Goal: Task Accomplishment & Management: Complete application form

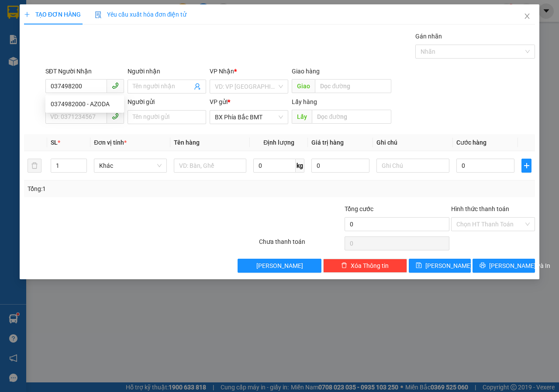
type input "0374982000"
click at [72, 107] on div "0374982000 - AZODA" at bounding box center [85, 104] width 68 height 10
type input "AZODA"
type input "[PERSON_NAME]"
type input "50.000"
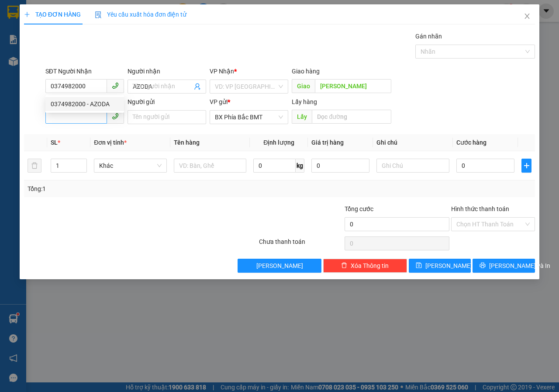
type input "50.000"
type input "0374982000"
click at [68, 121] on input "SĐT Người Gửi" at bounding box center [76, 117] width 62 height 14
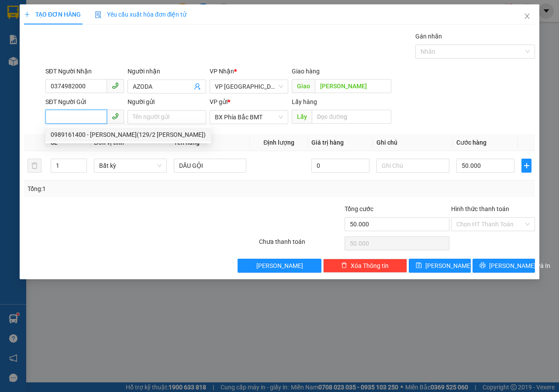
click at [89, 137] on div "0989161400 - [PERSON_NAME](129/2 [PERSON_NAME])" at bounding box center [128, 135] width 155 height 10
type input "0989161400"
type input "[PERSON_NAME](129/2 [PERSON_NAME])"
type input "BMT"
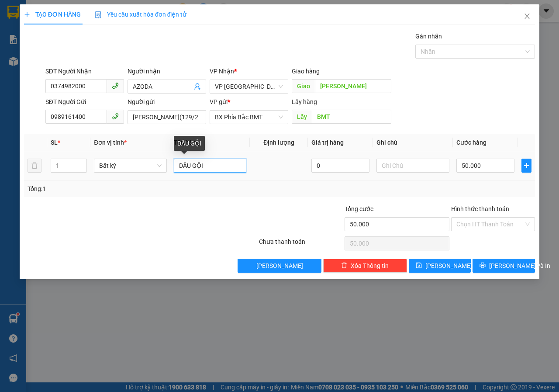
click at [209, 169] on input "DẦU GỘI" at bounding box center [210, 166] width 73 height 14
type input "D"
type input "+"
type input "T"
type input "MÀU+MÁY SẤY TÓC"
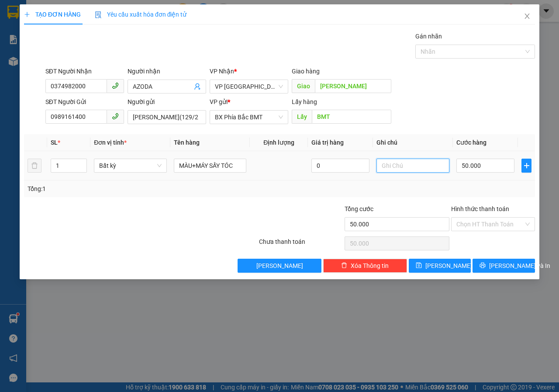
click at [393, 169] on input "text" at bounding box center [413, 166] width 73 height 14
type input "THÙNG"
click at [506, 265] on span "[PERSON_NAME] và In" at bounding box center [519, 266] width 61 height 10
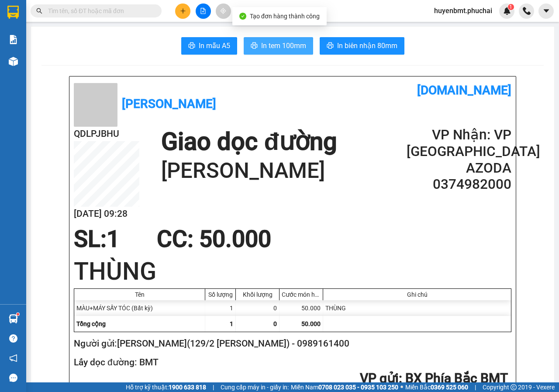
click at [285, 50] on span "In tem 100mm" at bounding box center [283, 45] width 45 height 11
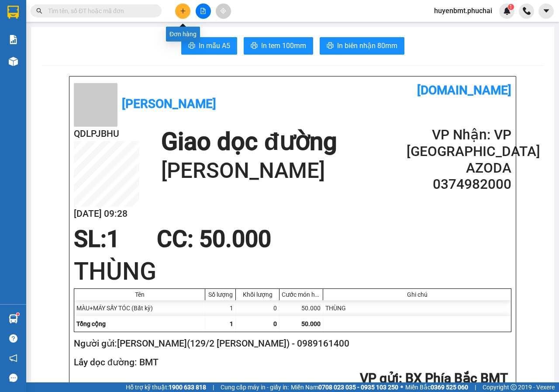
click at [179, 14] on button at bounding box center [182, 10] width 15 height 15
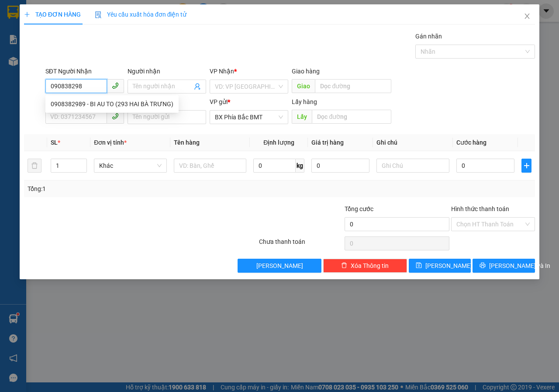
type input "0908382989"
click at [93, 100] on div "0908382989 - BI AU TO (293 HAI BÀ TRƯNG)" at bounding box center [112, 104] width 123 height 10
type input "BI AU TO (293 HAI BÀ TRƯNG)"
type input "100.000"
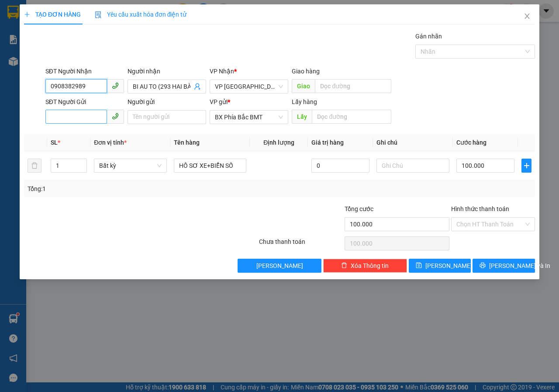
type input "0908382989"
click at [63, 123] on input "SĐT Người Gửi" at bounding box center [76, 117] width 62 height 14
type input "0922747747"
click at [145, 115] on input "Người gửi" at bounding box center [167, 117] width 79 height 14
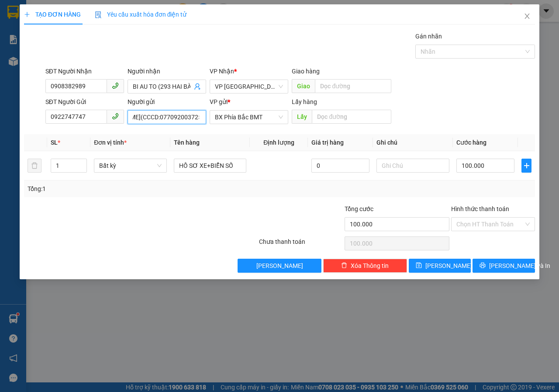
scroll to position [0, 41]
type input "[PERSON_NAME](CCCD:077092003725)"
click at [352, 118] on input "text" at bounding box center [351, 117] width 79 height 14
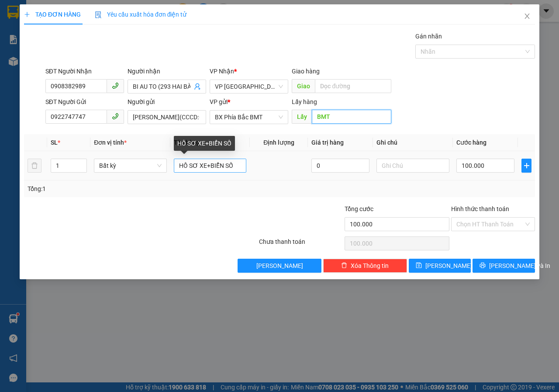
type input "BMT"
click at [208, 166] on input "HỒ SƠ XE+BIỂN SỐ" at bounding box center [210, 166] width 73 height 14
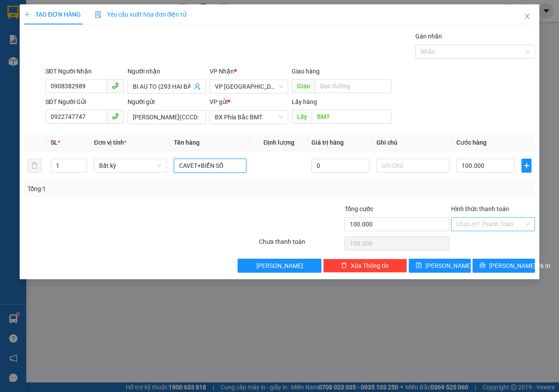
type input "CAVET+BIỂN SỐ"
click at [497, 225] on input "Hình thức thanh toán" at bounding box center [490, 224] width 67 height 13
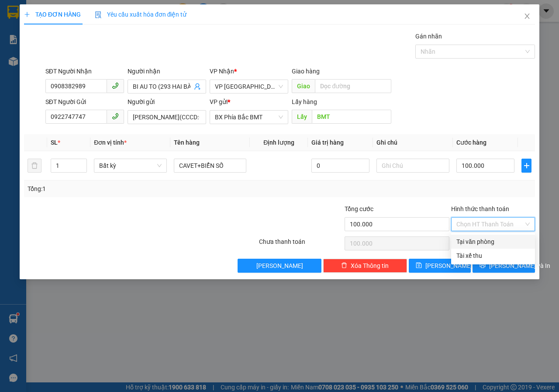
click at [498, 243] on div "Tại văn phòng" at bounding box center [493, 242] width 73 height 10
type input "0"
click at [486, 263] on icon "printer" at bounding box center [483, 265] width 6 height 6
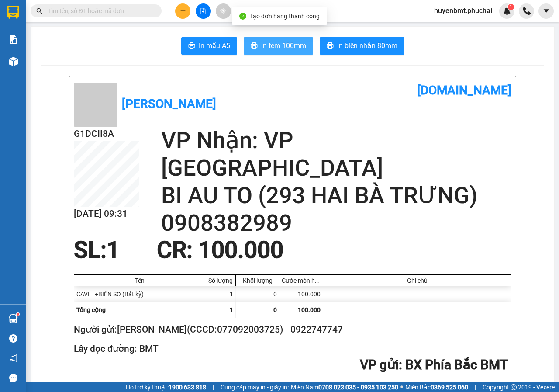
click at [277, 42] on span "In tem 100mm" at bounding box center [283, 45] width 45 height 11
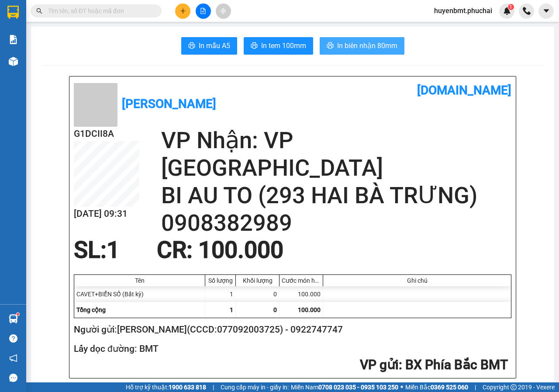
click at [369, 47] on span "In biên nhận 80mm" at bounding box center [367, 45] width 60 height 11
click at [179, 10] on button at bounding box center [182, 10] width 15 height 15
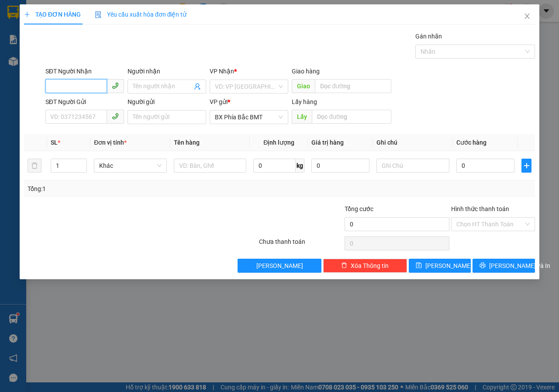
click at [97, 83] on input "SĐT Người Nhận" at bounding box center [76, 86] width 62 height 14
type input "0906582682"
click at [146, 91] on span at bounding box center [167, 87] width 79 height 14
click at [270, 80] on input "search" at bounding box center [246, 86] width 62 height 13
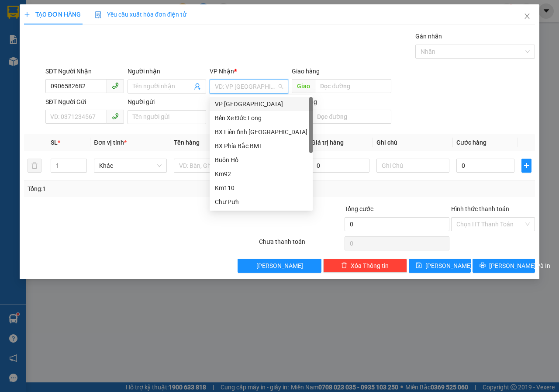
click at [231, 102] on div "VP [GEOGRAPHIC_DATA]" at bounding box center [261, 104] width 93 height 10
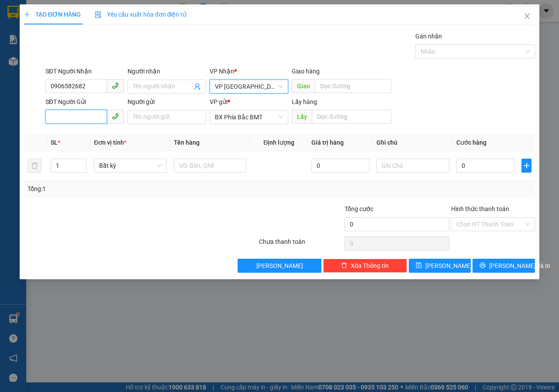
click at [83, 123] on input "SĐT Người Gửi" at bounding box center [76, 117] width 62 height 14
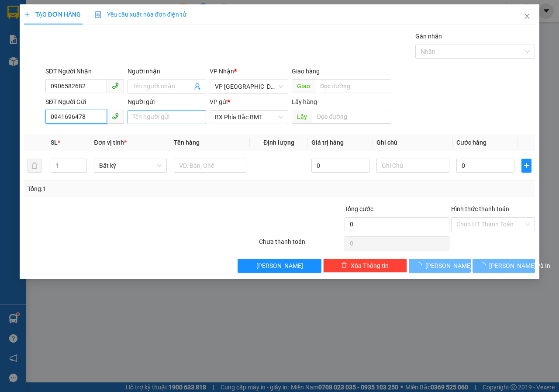
type input "0941696478"
click at [174, 118] on input "Người gửi" at bounding box center [167, 117] width 79 height 14
type input "XUÂN"
click at [367, 119] on input "text" at bounding box center [351, 117] width 79 height 14
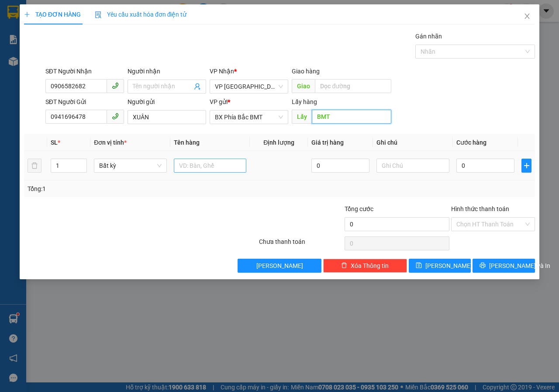
type input "BMT"
click at [193, 168] on input "text" at bounding box center [210, 166] width 73 height 14
type input "D"
type input "SẦU RIÊNG"
click at [401, 167] on input "text" at bounding box center [413, 166] width 73 height 14
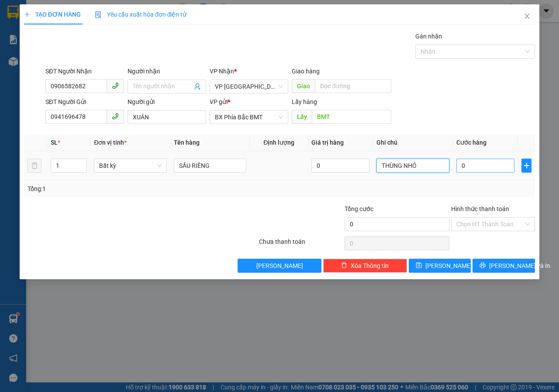
type input "THÙNG NHỎ"
click at [479, 169] on input "0" at bounding box center [486, 166] width 58 height 14
type input "5"
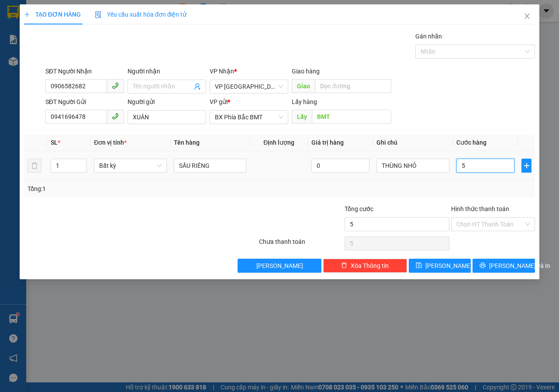
type input "50"
type input "500"
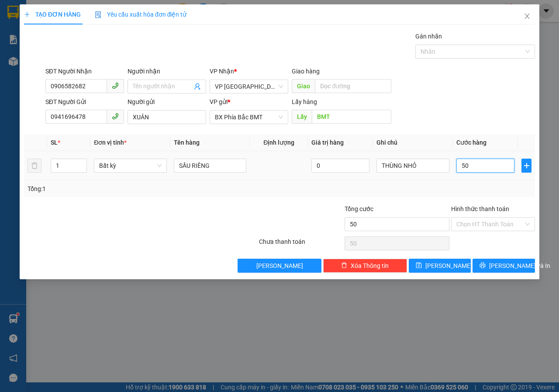
type input "500"
type input "5.000"
type input "50.000"
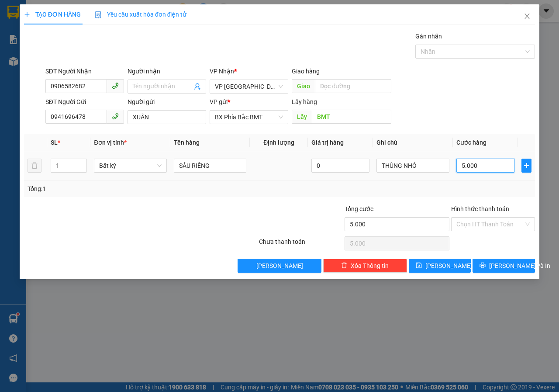
type input "50.000"
click at [486, 266] on icon "printer" at bounding box center [483, 265] width 6 height 6
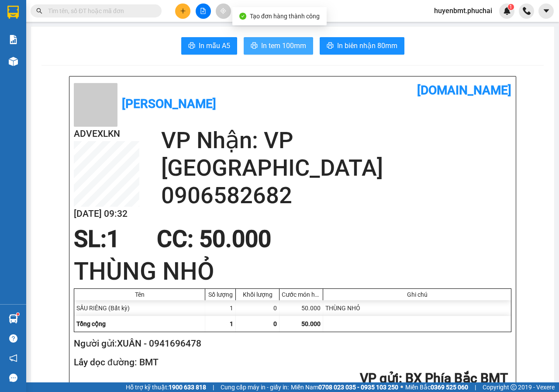
click at [274, 43] on span "In tem 100mm" at bounding box center [283, 45] width 45 height 11
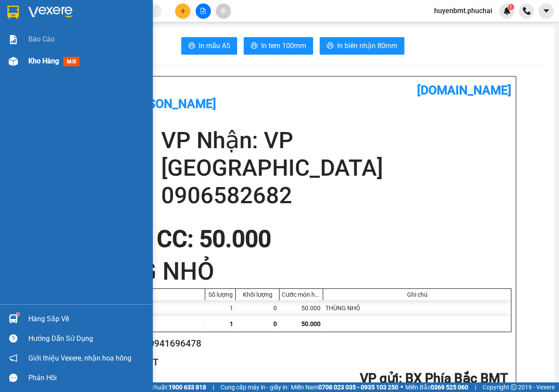
click at [21, 59] on div "Kho hàng mới" at bounding box center [76, 61] width 153 height 22
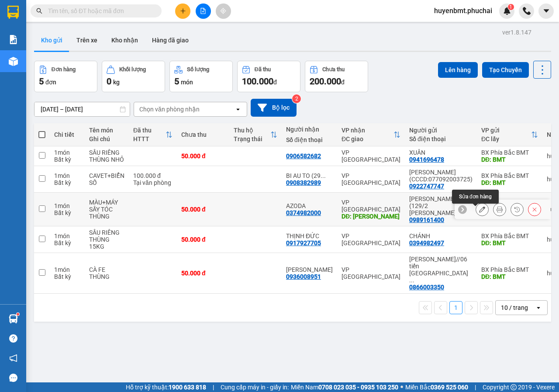
click at [479, 211] on icon at bounding box center [482, 209] width 6 height 6
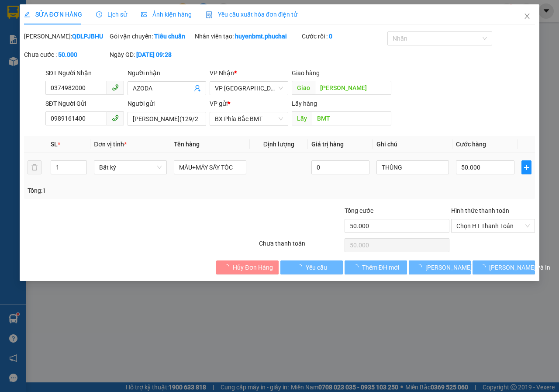
type input "0374982000"
type input "[PERSON_NAME]"
type input "0989161400"
type input "BMT"
type input "50.000"
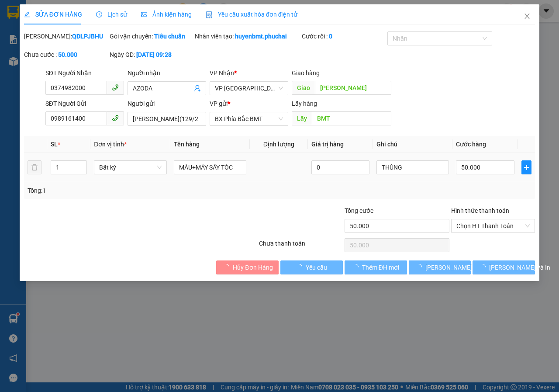
click at [476, 170] on input "50.000" at bounding box center [485, 167] width 59 height 14
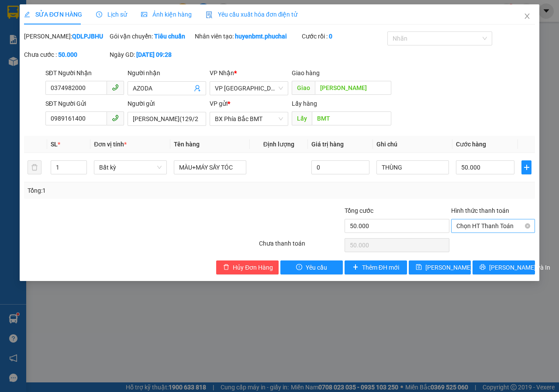
click at [490, 232] on span "Chọn HT Thanh Toán" at bounding box center [493, 225] width 73 height 13
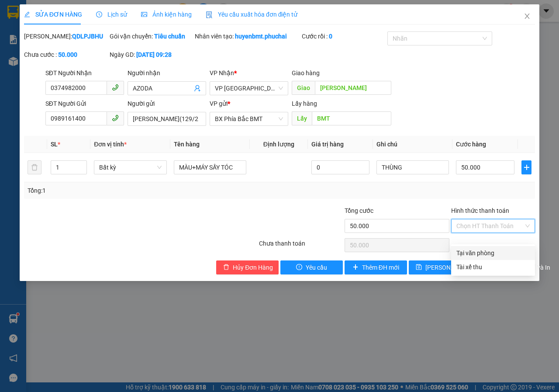
click at [488, 251] on div "Tại văn phòng" at bounding box center [493, 253] width 73 height 10
type input "0"
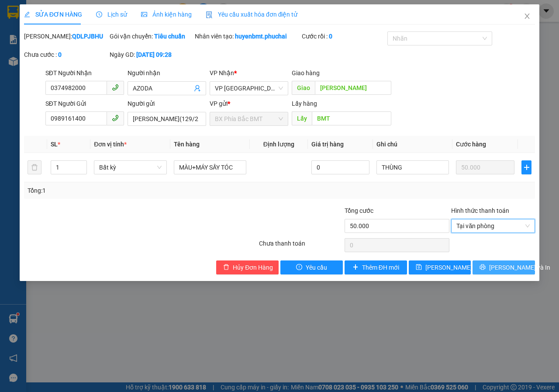
click at [502, 272] on span "[PERSON_NAME] và In" at bounding box center [519, 268] width 61 height 10
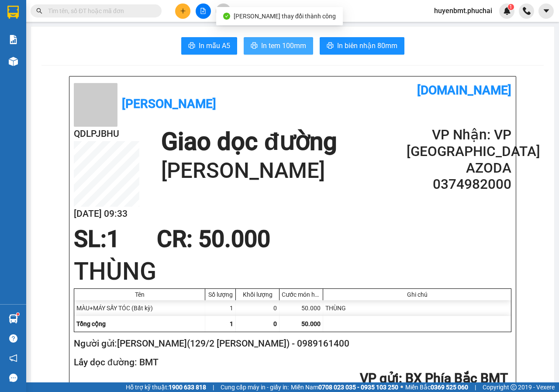
click at [271, 47] on span "In tem 100mm" at bounding box center [283, 45] width 45 height 11
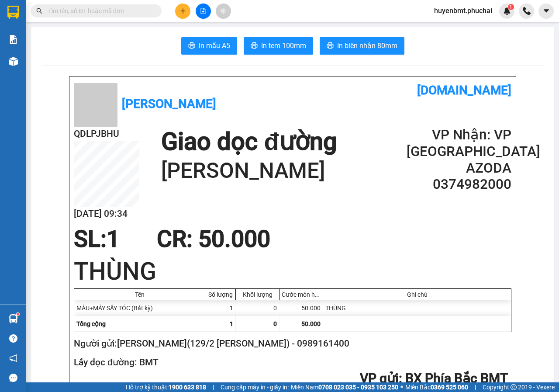
click at [189, 11] on button at bounding box center [182, 10] width 15 height 15
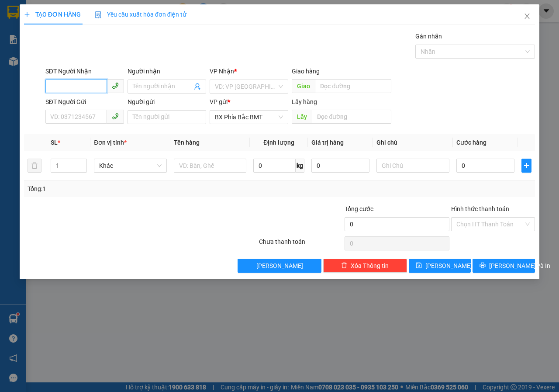
click at [88, 85] on input "SĐT Người Nhận" at bounding box center [76, 86] width 62 height 14
type input "0942986878"
click at [156, 84] on input "Người nhận" at bounding box center [162, 87] width 59 height 10
type input "[PERSON_NAME]"
click at [243, 82] on input "search" at bounding box center [246, 86] width 62 height 13
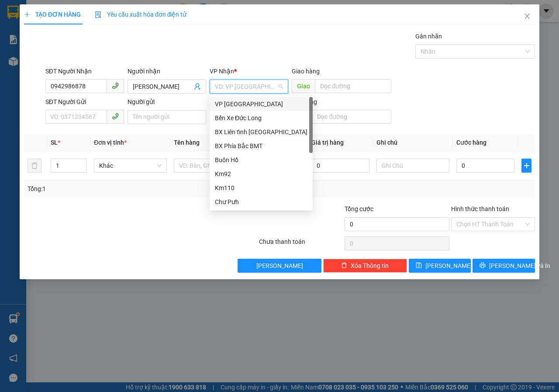
click at [249, 107] on div "VP [GEOGRAPHIC_DATA]" at bounding box center [261, 104] width 93 height 10
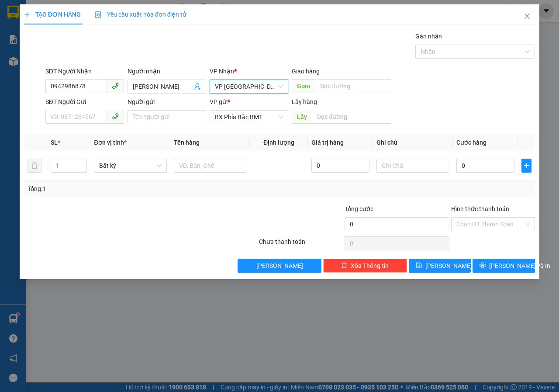
click at [76, 124] on span at bounding box center [84, 117] width 79 height 14
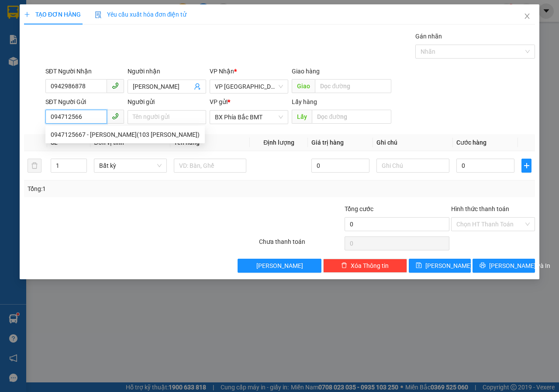
type input "0947125667"
click at [145, 138] on div "0947125667 - [PERSON_NAME](103 [PERSON_NAME])" at bounding box center [125, 135] width 149 height 10
type input "[PERSON_NAME](103 VĂN [PERSON_NAME])"
type input "BMT"
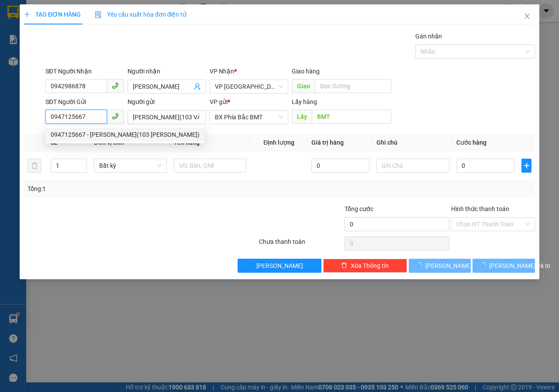
type input "50.000"
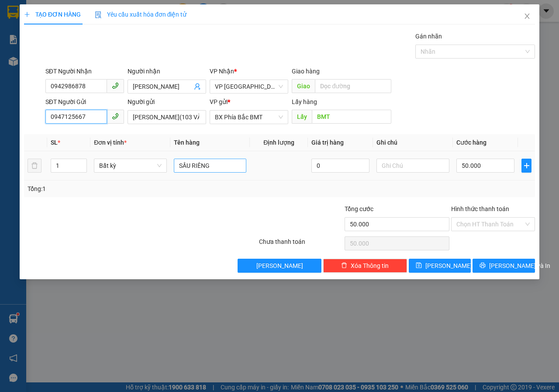
type input "0947125667"
click at [223, 170] on input "SẦU RIÊNG" at bounding box center [210, 166] width 73 height 14
type input "S"
type input "CA CAO"
click at [398, 165] on input "text" at bounding box center [413, 166] width 73 height 14
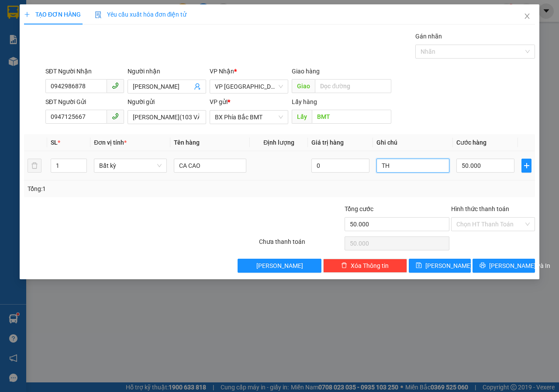
type input "T"
type input "KIỆN NHỎ"
click at [509, 273] on div "TẠO ĐƠN HÀNG Yêu cầu xuất hóa đơn điện tử Transit Pickup Surcharge Ids Transit …" at bounding box center [280, 141] width 520 height 275
click at [498, 266] on span "[PERSON_NAME] và In" at bounding box center [519, 266] width 61 height 10
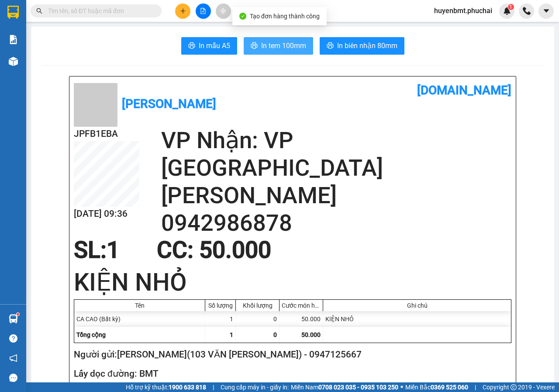
click at [268, 52] on button "In tem 100mm" at bounding box center [278, 45] width 69 height 17
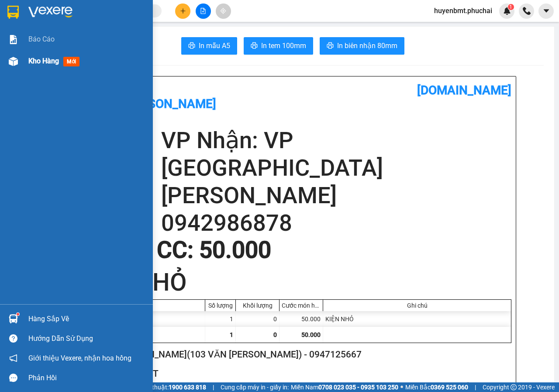
click at [19, 70] on div "Kho hàng mới" at bounding box center [76, 61] width 153 height 22
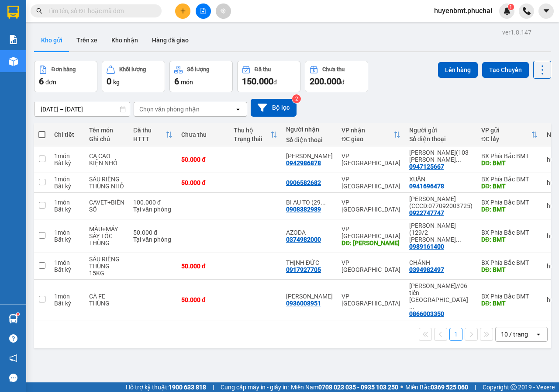
click at [183, 12] on icon "plus" at bounding box center [183, 11] width 6 height 6
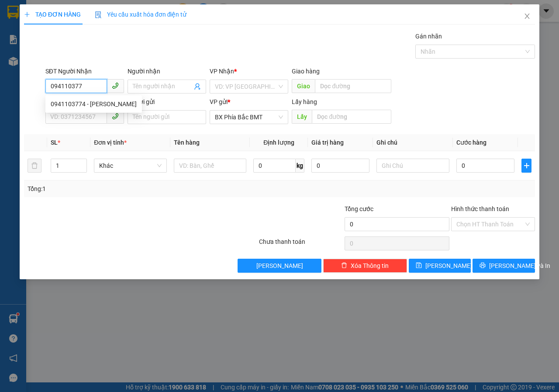
type input "0941103774"
click at [78, 108] on div "0941103774 - [PERSON_NAME]" at bounding box center [94, 104] width 86 height 10
type input "[PERSON_NAME]"
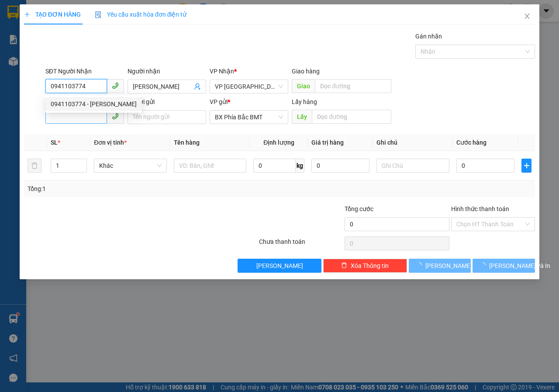
type input "50.000"
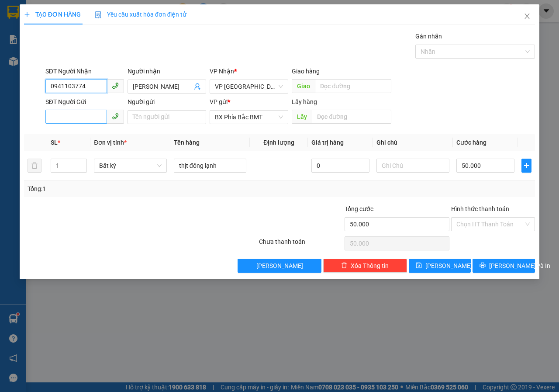
type input "0941103774"
click at [73, 118] on input "SĐT Người Gửi" at bounding box center [76, 117] width 62 height 14
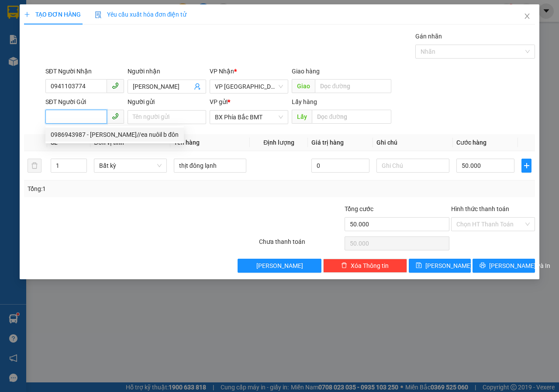
click at [81, 134] on div "0986943987 - [PERSON_NAME]//ea nuôil b đôn" at bounding box center [115, 135] width 128 height 10
type input "0986943987"
type input "[PERSON_NAME]//ea nuôil b đôn"
type input "bmt"
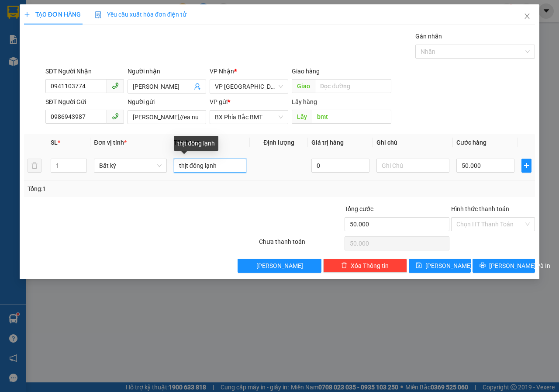
click at [218, 164] on input "thịt đông lạnh" at bounding box center [210, 166] width 73 height 14
type input "t"
type input "D"
type input "ĐỒ ĐÔNG LẠNH"
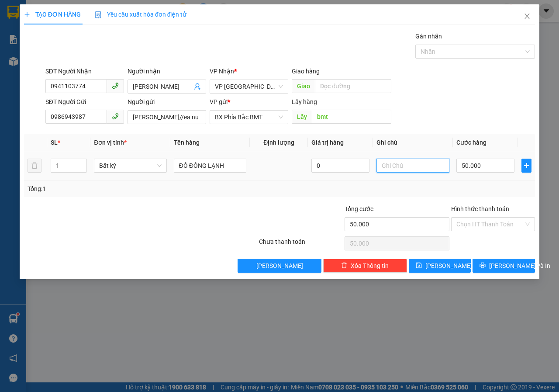
click at [432, 165] on input "text" at bounding box center [413, 166] width 73 height 14
type input "THÙNG XỐP"
click at [489, 172] on input "50.000" at bounding box center [486, 166] width 58 height 14
type input "6"
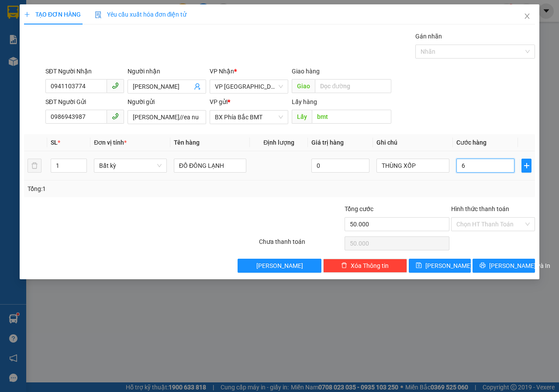
type input "6"
type input "60"
type input "600"
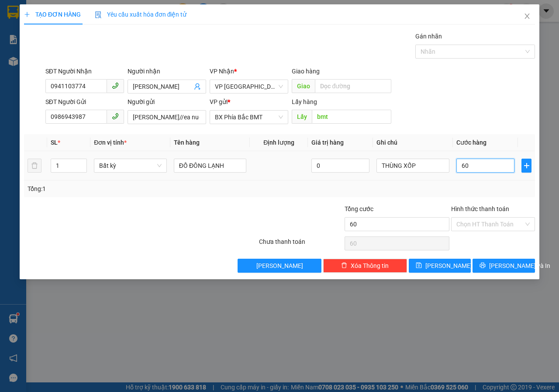
type input "600"
type input "6.000"
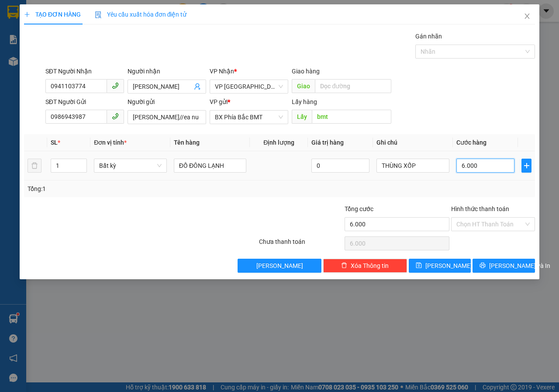
type input "60.000"
click at [469, 219] on input "Hình thức thanh toán" at bounding box center [490, 224] width 67 height 13
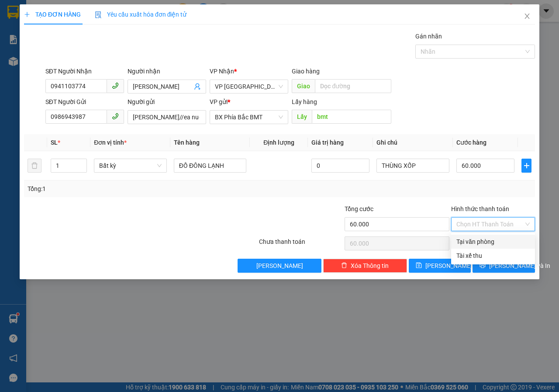
click at [488, 246] on div "Tại văn phòng" at bounding box center [493, 242] width 73 height 10
type input "0"
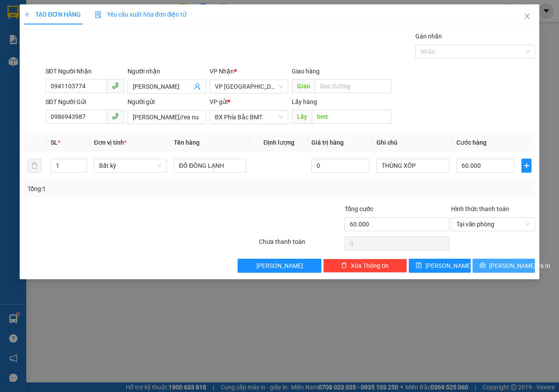
click at [509, 263] on span "[PERSON_NAME] và In" at bounding box center [519, 266] width 61 height 10
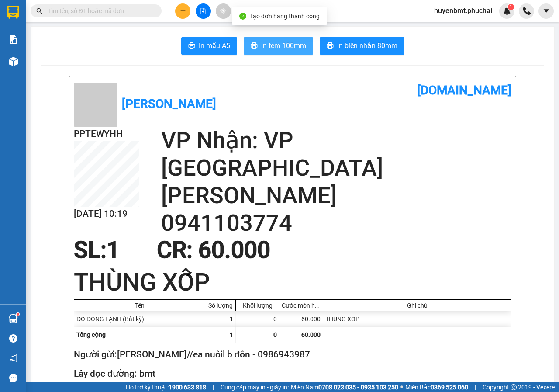
click at [290, 45] on span "In tem 100mm" at bounding box center [283, 45] width 45 height 11
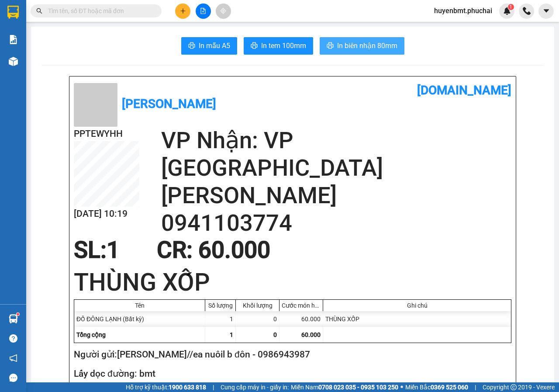
click at [349, 45] on span "In biên nhận 80mm" at bounding box center [367, 45] width 60 height 11
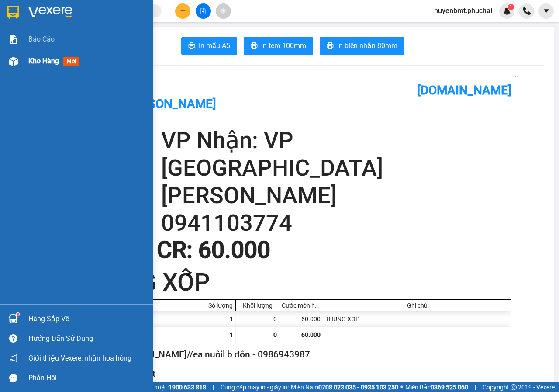
click at [21, 63] on div at bounding box center [13, 61] width 15 height 15
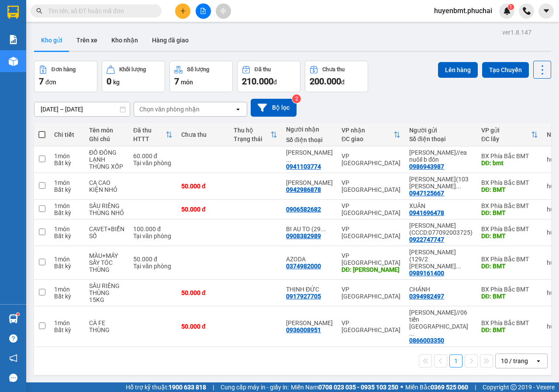
click at [183, 13] on icon "plus" at bounding box center [183, 11] width 6 height 6
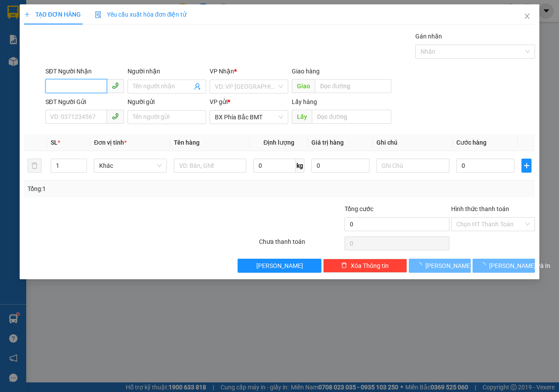
click at [62, 87] on input "SĐT Người Nhận" at bounding box center [76, 86] width 62 height 14
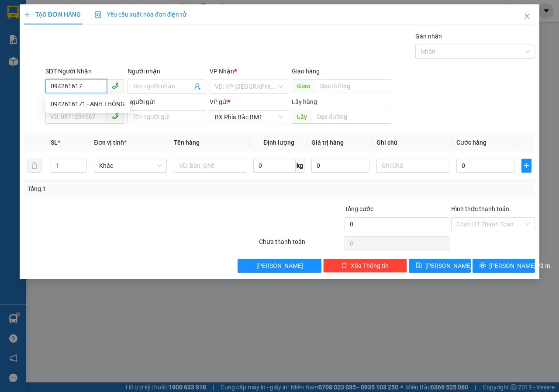
type input "0942616171"
click at [84, 108] on div "0942616171 - ANH THÔNG" at bounding box center [88, 104] width 74 height 10
type input "ANH THÔNG"
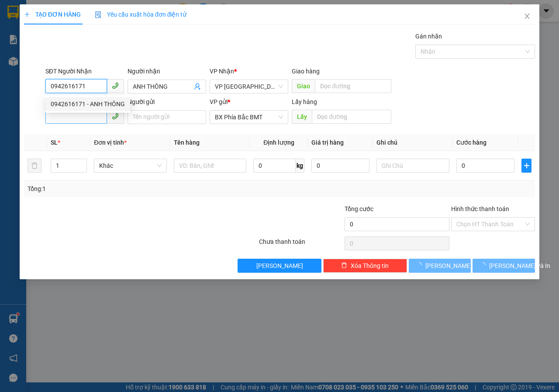
type input "650.000"
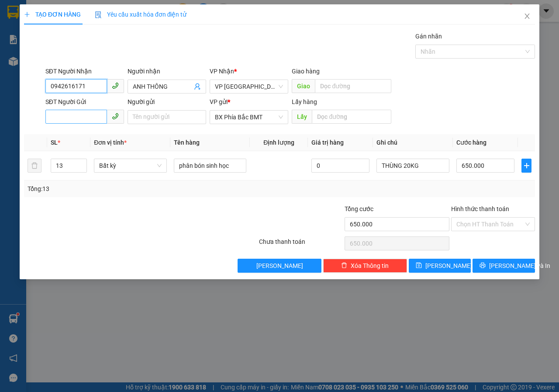
type input "0942616171"
click at [86, 116] on input "SĐT Người Gửi" at bounding box center [76, 117] width 62 height 14
click at [77, 118] on input "SĐT Người Gửi" at bounding box center [76, 117] width 62 height 14
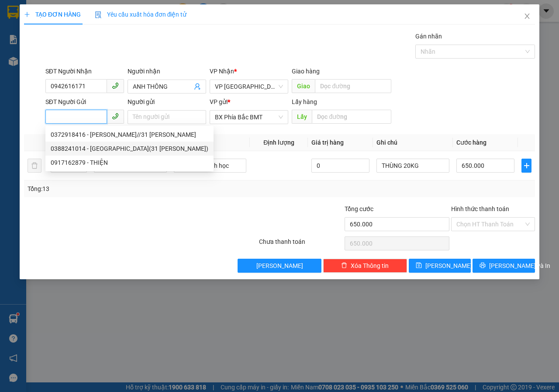
click at [83, 148] on div "0388241014 - [GEOGRAPHIC_DATA](31 [PERSON_NAME])" at bounding box center [130, 149] width 158 height 10
type input "0388241014"
type input "[PERSON_NAME](31 [PERSON_NAME])"
type input "BMT"
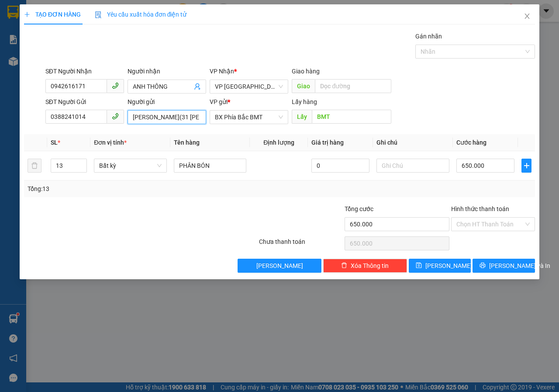
click at [161, 117] on input "[PERSON_NAME](31 [PERSON_NAME])" at bounding box center [167, 117] width 79 height 14
type input "[PERSON_NAME](31 [PERSON_NAME])CCCD:066193006362"
click at [247, 236] on div at bounding box center [140, 243] width 235 height 17
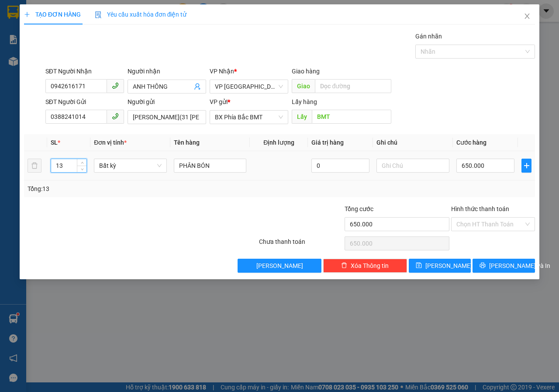
click at [66, 164] on input "13" at bounding box center [69, 165] width 36 height 13
type input "11"
click at [492, 165] on input "650.000" at bounding box center [486, 166] width 58 height 14
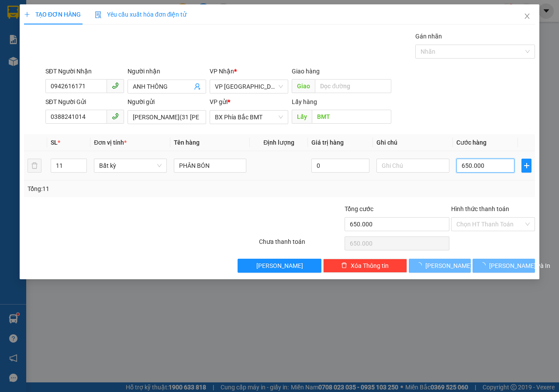
type input "0"
type input "5"
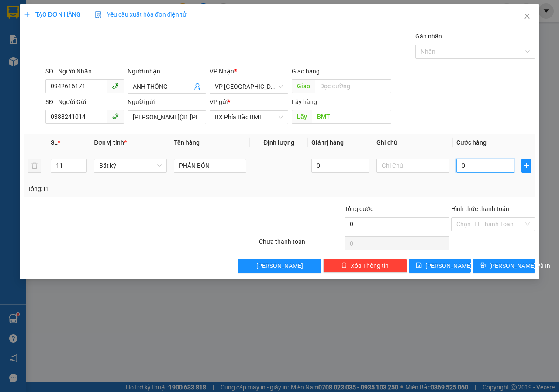
type input "05"
type input "50"
type input "050"
drag, startPoint x: 483, startPoint y: 168, endPoint x: 453, endPoint y: 171, distance: 30.3
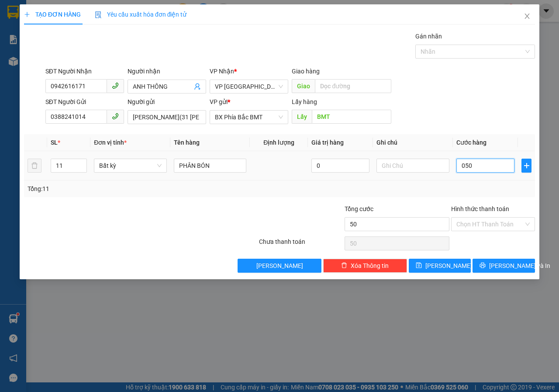
click at [453, 171] on td "050" at bounding box center [485, 165] width 65 height 29
type input "5"
type input "55"
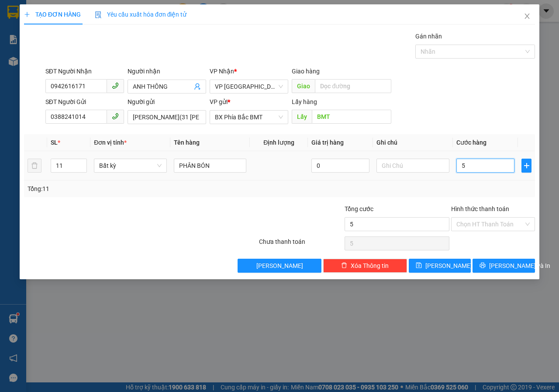
type input "55"
type input "550"
type input "5.500"
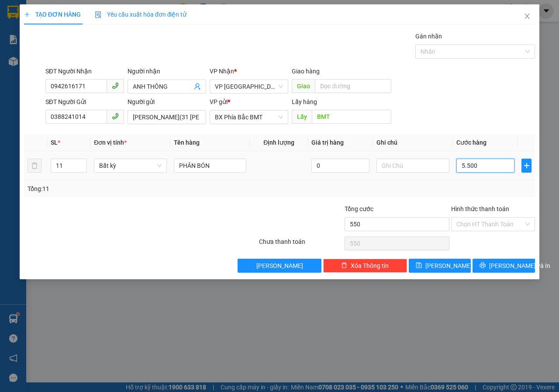
type input "5.500"
type input "55.000"
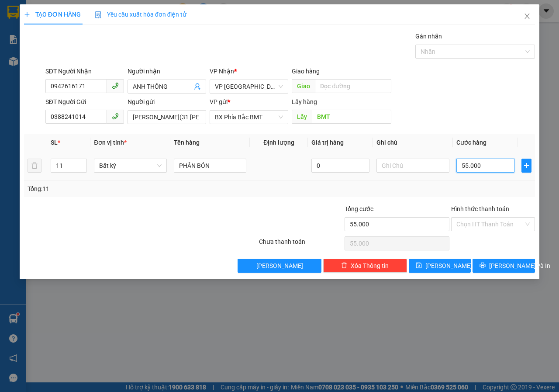
type input "550.000"
click at [395, 167] on input "text" at bounding box center [413, 166] width 73 height 14
type input "THÙNG"
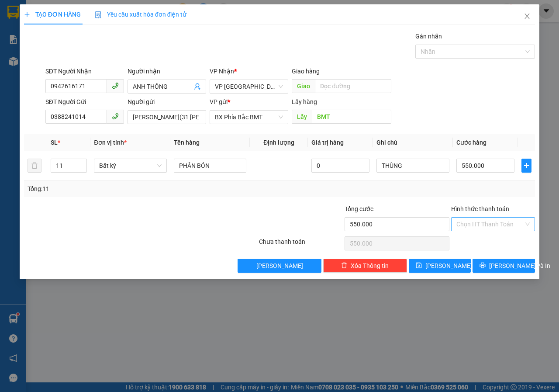
click at [495, 218] on input "Hình thức thanh toán" at bounding box center [490, 224] width 67 height 13
click at [490, 242] on div "Tại văn phòng" at bounding box center [493, 242] width 73 height 10
type input "0"
click at [498, 266] on span "[PERSON_NAME] và In" at bounding box center [519, 266] width 61 height 10
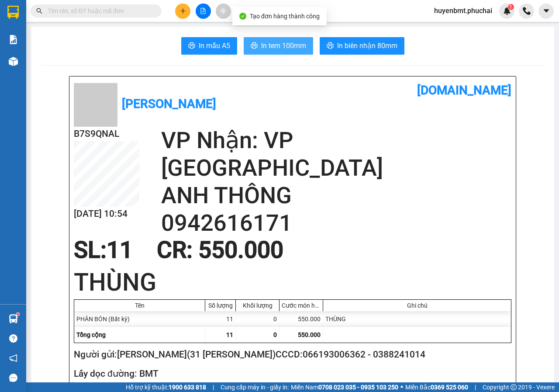
click at [261, 43] on span "In tem 100mm" at bounding box center [283, 45] width 45 height 11
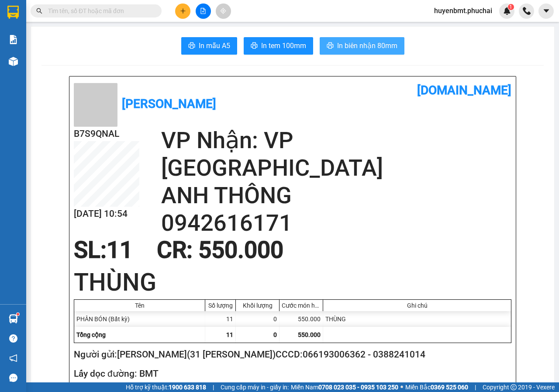
click at [353, 45] on span "In biên nhận 80mm" at bounding box center [367, 45] width 60 height 11
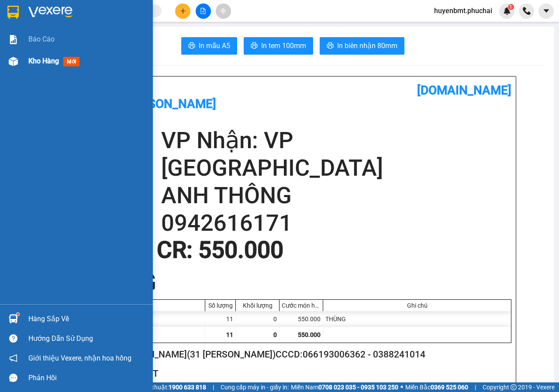
click at [22, 60] on div "Kho hàng mới" at bounding box center [76, 61] width 153 height 22
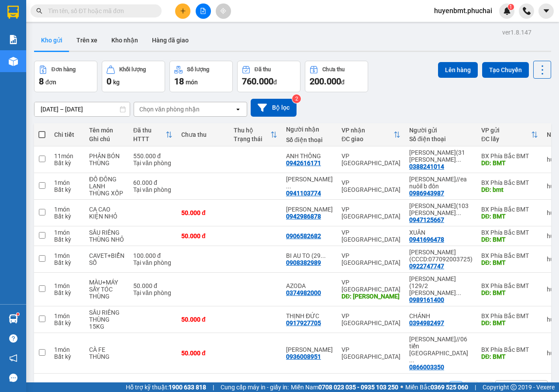
click at [185, 8] on icon "plus" at bounding box center [183, 11] width 6 height 6
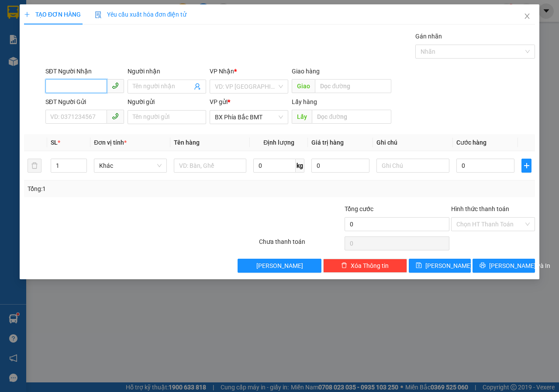
click at [69, 87] on input "SĐT Người Nhận" at bounding box center [76, 86] width 62 height 14
type input "0343862186"
click at [148, 85] on input "Người nhận" at bounding box center [162, 87] width 59 height 10
click at [159, 81] on span "[PERSON_NAME]" at bounding box center [167, 87] width 79 height 14
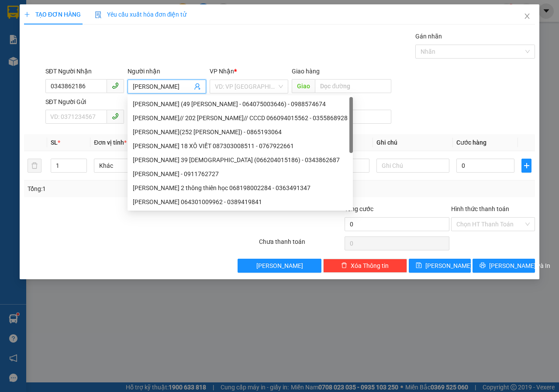
type input "[PERSON_NAME]"
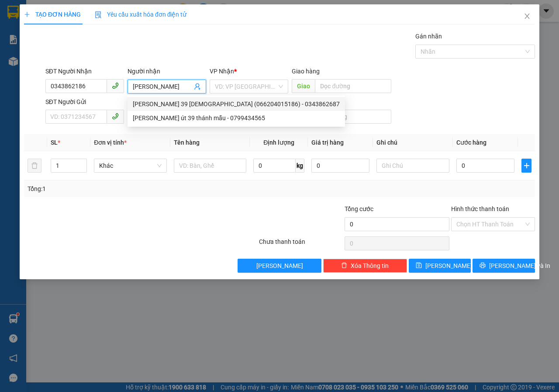
click at [220, 105] on div "[PERSON_NAME] 39 [DEMOGRAPHIC_DATA] (066204015186) - 0343862687" at bounding box center [236, 104] width 207 height 10
type input "0343862687"
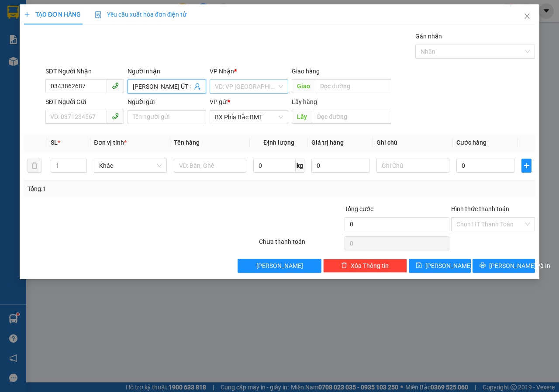
type input "[PERSON_NAME] ÚT 39 [DEMOGRAPHIC_DATA] (066204015186)"
click at [256, 80] on input "search" at bounding box center [246, 86] width 62 height 13
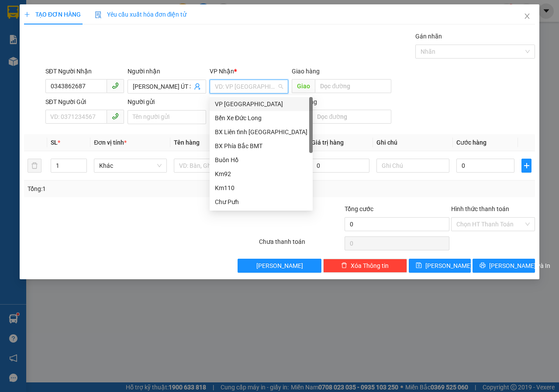
click at [229, 102] on div "VP [GEOGRAPHIC_DATA]" at bounding box center [261, 104] width 93 height 10
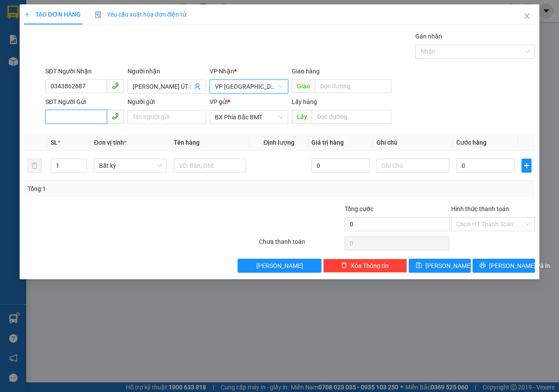
click at [97, 113] on input "SĐT Người Gửi" at bounding box center [76, 117] width 62 height 14
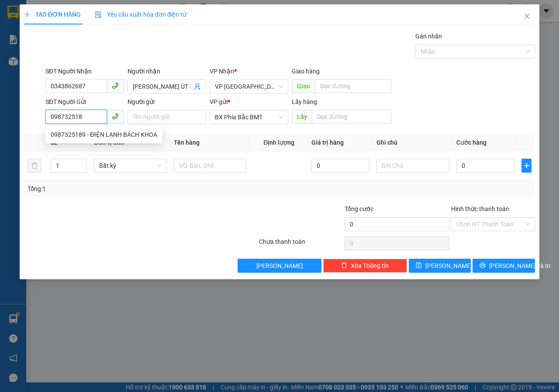
type input "0987325189"
click at [89, 135] on div "0987325189 - ĐIỆN LẠNH BÁCH KHOA" at bounding box center [104, 135] width 107 height 10
type input "ĐIỆN LẠNH BÁCH KHOA"
type input "BMT"
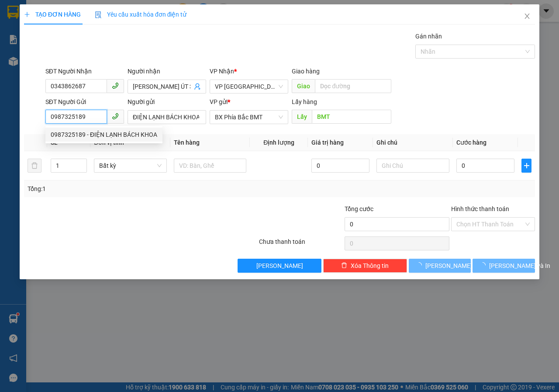
type input "50.000"
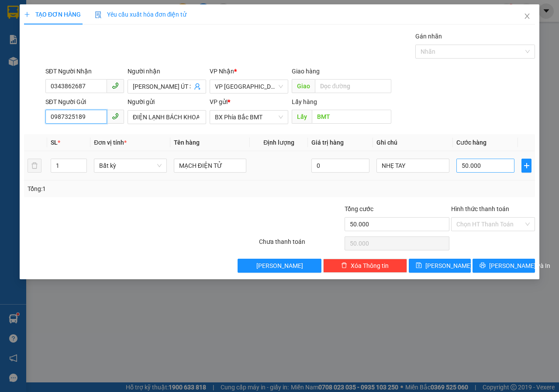
type input "0987325189"
click at [488, 166] on input "50.000" at bounding box center [486, 166] width 58 height 14
type input "6"
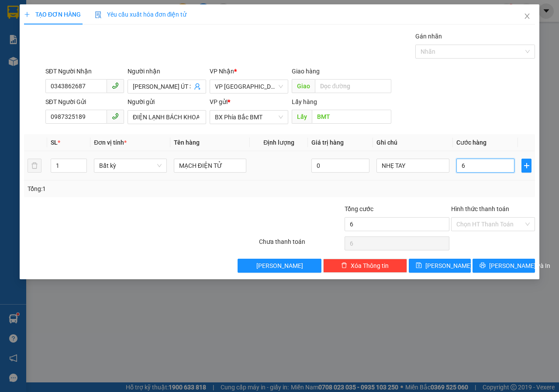
type input "60"
type input "600"
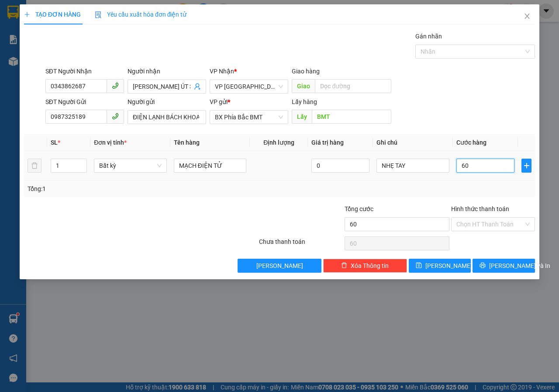
type input "600"
type input "6.000"
type input "60.000"
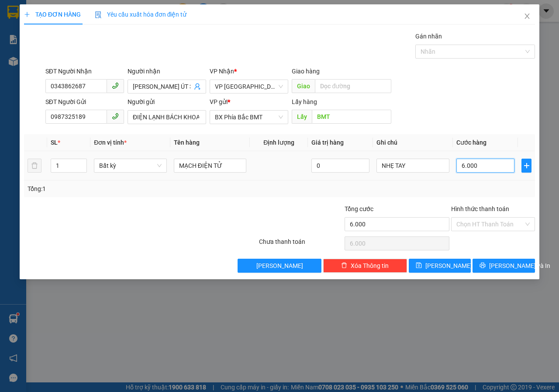
type input "60.000"
click at [493, 259] on button "[PERSON_NAME] và In" at bounding box center [504, 266] width 62 height 14
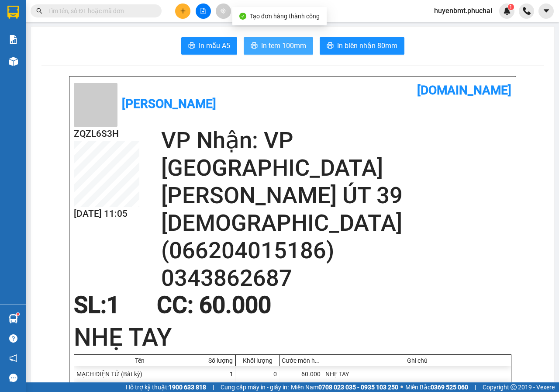
click at [277, 47] on span "In tem 100mm" at bounding box center [283, 45] width 45 height 11
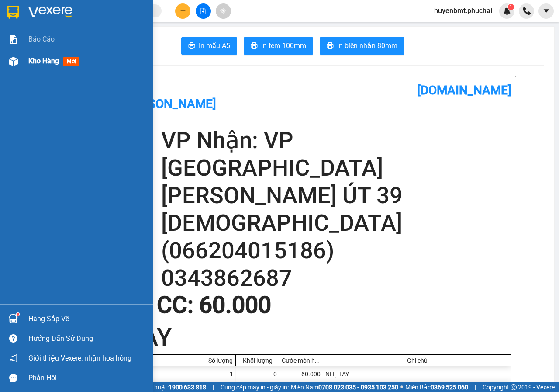
click at [18, 56] on div at bounding box center [13, 61] width 15 height 15
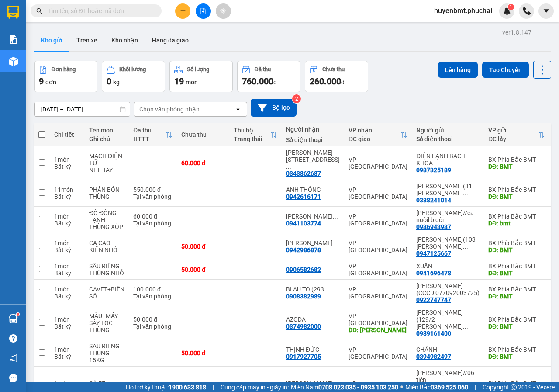
click at [44, 138] on label at bounding box center [41, 134] width 7 height 9
click at [42, 130] on input "checkbox" at bounding box center [42, 130] width 0 height 0
checkbox input "true"
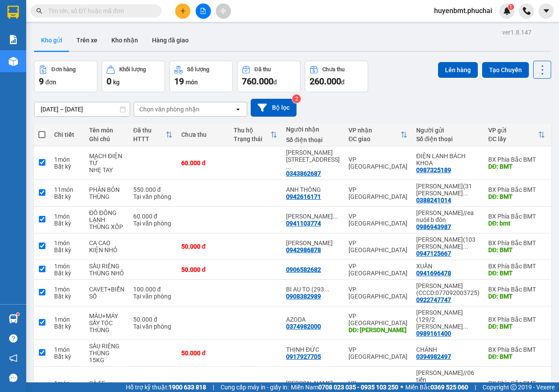
checkbox input "true"
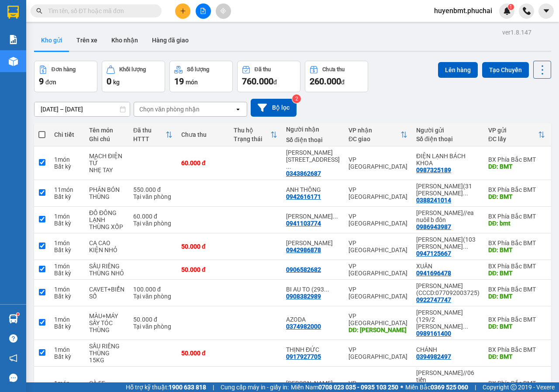
checkbox input "true"
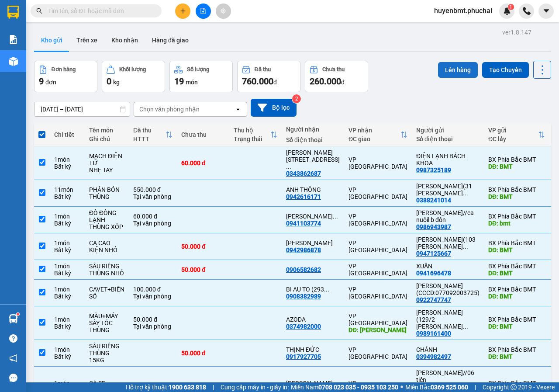
click at [457, 72] on button "Lên hàng" at bounding box center [458, 70] width 40 height 16
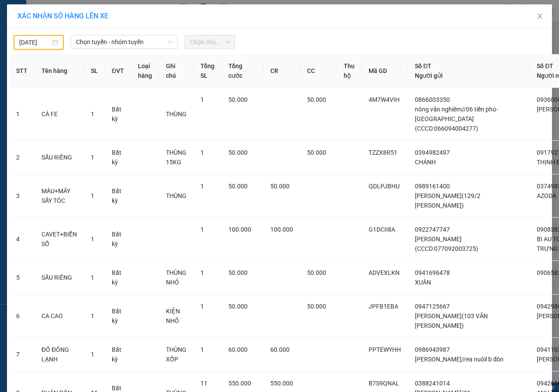
click at [20, 47] on body "Kết quả tìm kiếm ( 0 ) Bộ lọc No Data huyenbmt.phuchai 1 Báo cáo Kho hàng mới H…" at bounding box center [279, 196] width 559 height 392
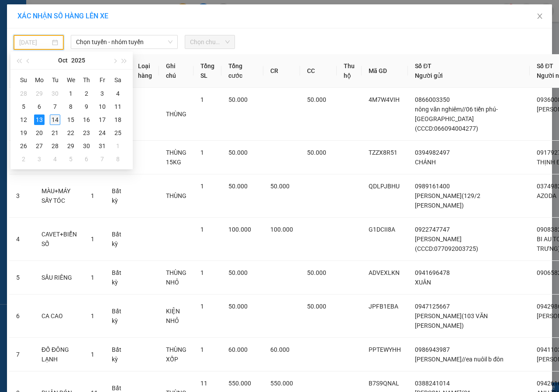
click at [47, 123] on td "14" at bounding box center [55, 119] width 16 height 13
type input "[DATE]"
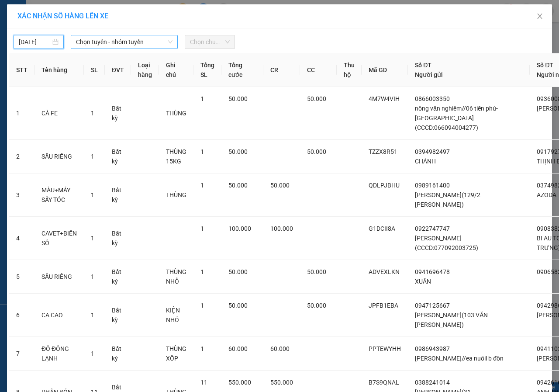
click at [104, 48] on span "Chọn tuyến - nhóm tuyến" at bounding box center [124, 41] width 97 height 13
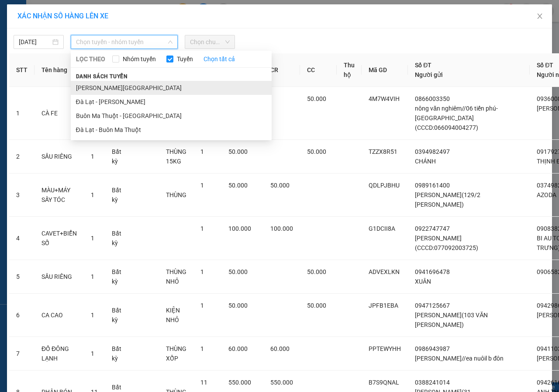
click at [98, 90] on li "[PERSON_NAME][GEOGRAPHIC_DATA]" at bounding box center [171, 88] width 201 height 14
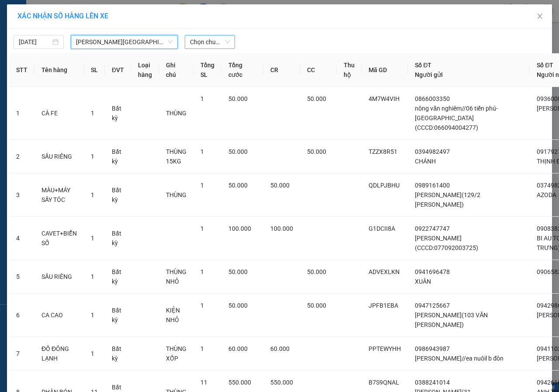
click at [197, 44] on span "Chọn chuyến" at bounding box center [210, 41] width 40 height 13
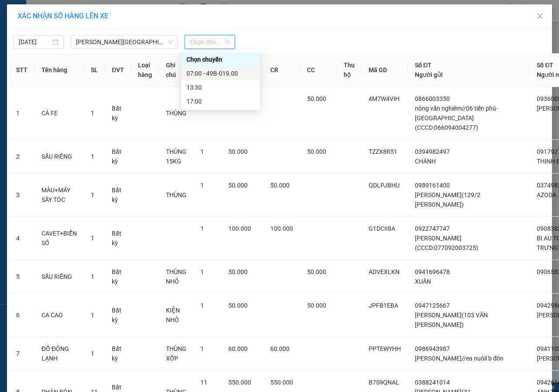
click at [203, 72] on div "07:00 - 49B-019.00" at bounding box center [221, 74] width 68 height 10
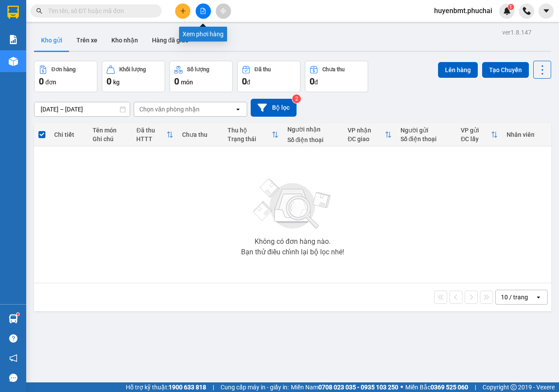
click at [204, 7] on button at bounding box center [203, 10] width 15 height 15
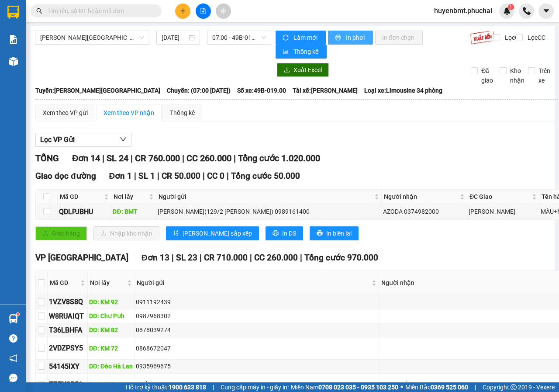
click at [340, 38] on button "In phơi" at bounding box center [350, 38] width 45 height 14
